Goal: Understand process/instructions

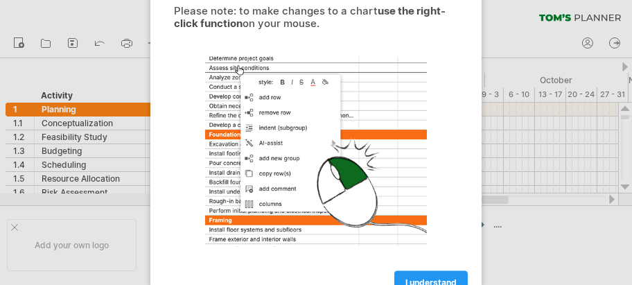
click at [494, 50] on div at bounding box center [316, 142] width 632 height 285
click at [15, 44] on div at bounding box center [316, 142] width 632 height 285
click at [119, 117] on div at bounding box center [316, 142] width 632 height 285
click at [298, 144] on div at bounding box center [316, 151] width 312 height 215
click at [408, 15] on strong "use the right-click function" at bounding box center [310, 17] width 272 height 26
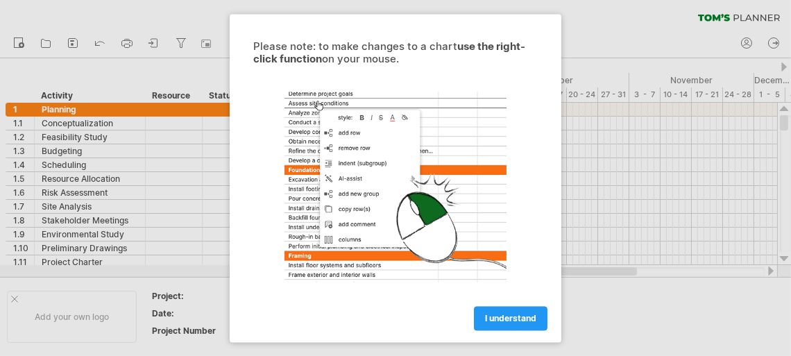
drag, startPoint x: 606, startPoint y: 0, endPoint x: 360, endPoint y: 189, distance: 310.1
click at [360, 189] on div at bounding box center [395, 186] width 312 height 215
click at [507, 284] on link "I understand" at bounding box center [511, 318] width 74 height 24
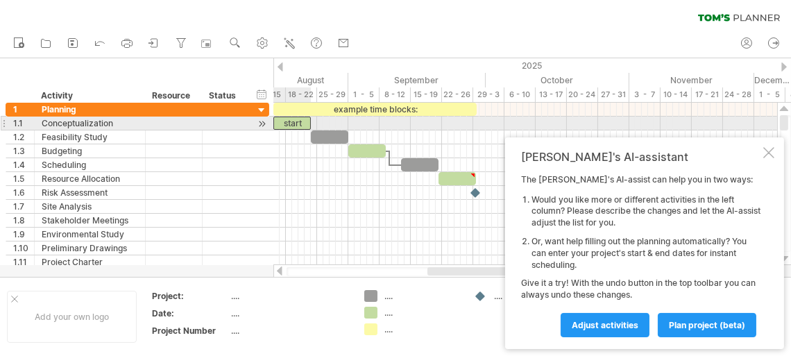
click at [295, 119] on div "start" at bounding box center [291, 123] width 37 height 13
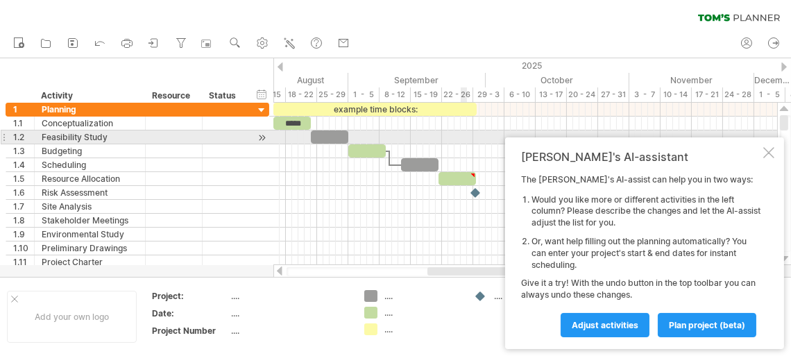
click at [632, 144] on div "[PERSON_NAME]'s AI-assistant The [PERSON_NAME]'s AI-assist can help you in two …" at bounding box center [644, 243] width 279 height 212
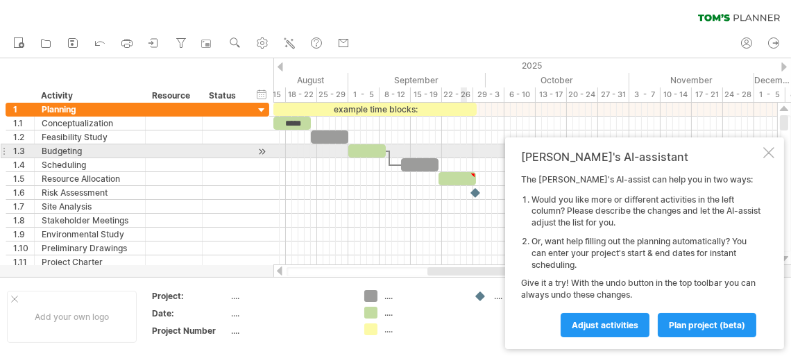
click at [632, 148] on div "[PERSON_NAME]'s AI-assistant The [PERSON_NAME]'s AI-assist can help you in two …" at bounding box center [644, 243] width 279 height 212
click at [632, 152] on div at bounding box center [768, 152] width 11 height 11
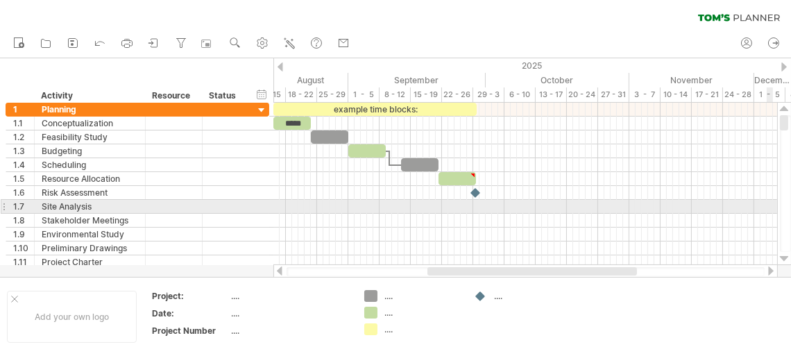
click at [632, 208] on div at bounding box center [784, 183] width 11 height 137
click at [105, 203] on div "Site Analysis" at bounding box center [90, 206] width 96 height 13
click at [105, 203] on input "**********" at bounding box center [90, 206] width 96 height 13
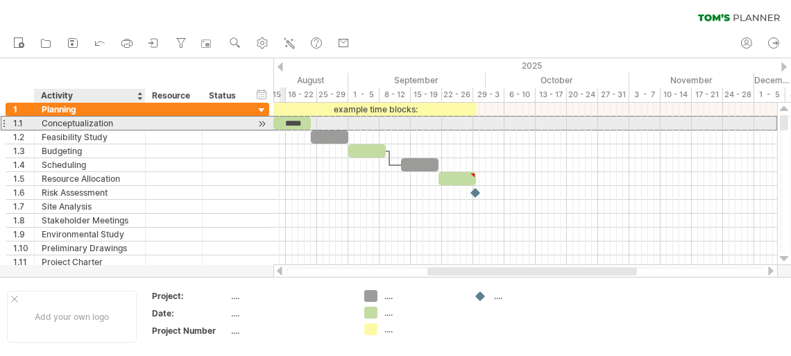
click at [83, 126] on div "Conceptualization" at bounding box center [90, 123] width 96 height 13
click at [29, 123] on div at bounding box center [32, 124] width 7 height 14
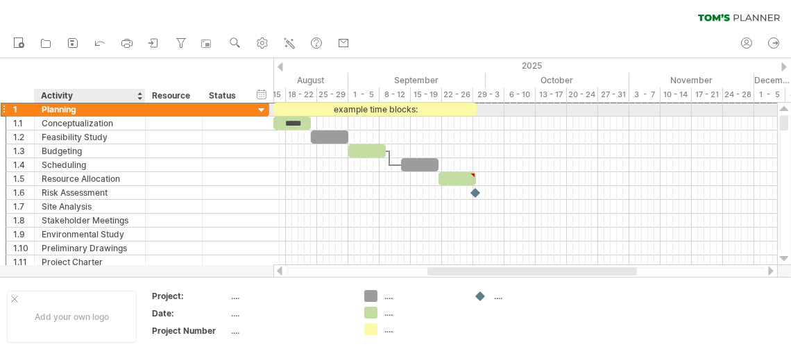
click at [76, 110] on div "Planning" at bounding box center [90, 109] width 96 height 13
click at [0, 0] on input "********" at bounding box center [0, 0] width 0 height 0
click at [76, 110] on input "********" at bounding box center [90, 109] width 96 height 13
